Goal: Task Accomplishment & Management: Manage account settings

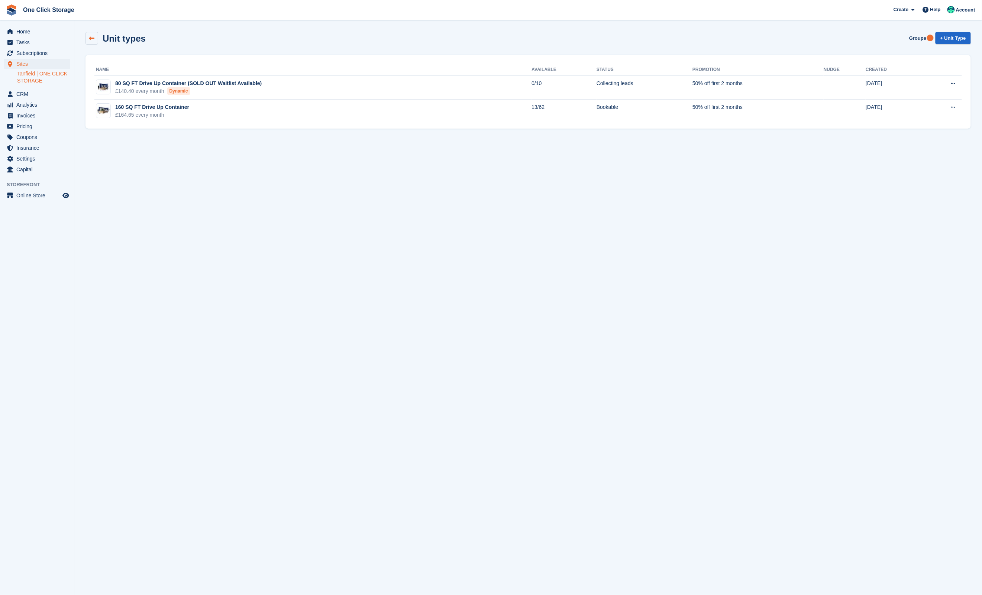
click at [88, 42] on link at bounding box center [92, 38] width 13 height 13
click at [38, 49] on span "Subscriptions" at bounding box center [38, 53] width 45 height 10
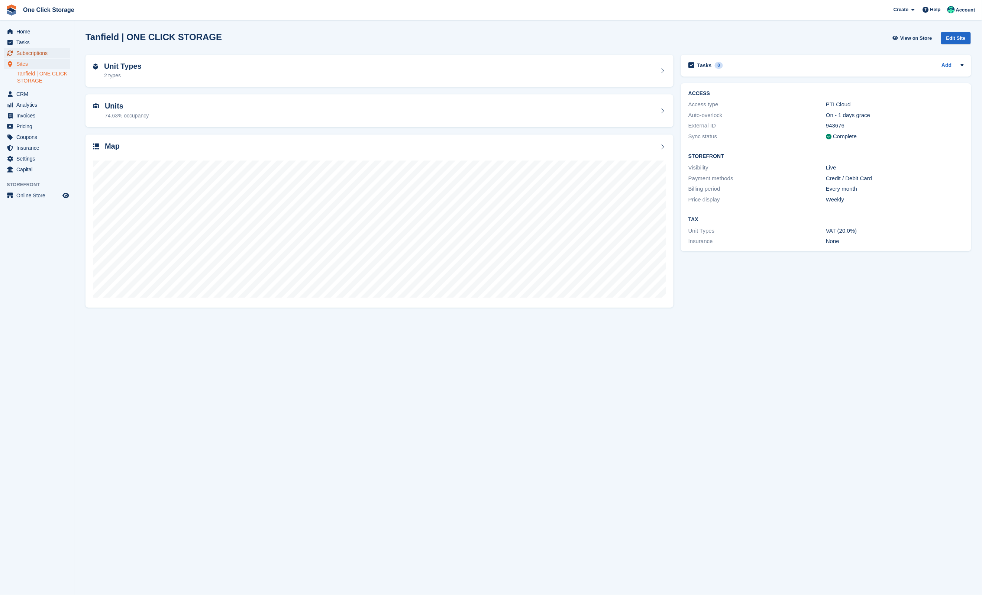
click at [38, 51] on span "Subscriptions" at bounding box center [38, 53] width 45 height 10
